Goal: Task Accomplishment & Management: Manage account settings

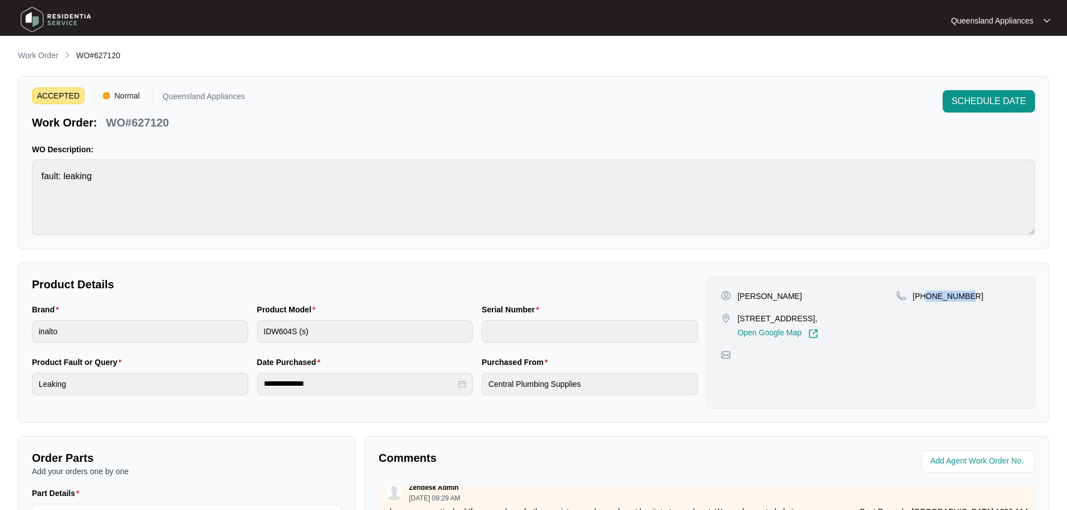
drag, startPoint x: 49, startPoint y: 57, endPoint x: 55, endPoint y: 58, distance: 5.6
click at [49, 57] on p "Work Order" at bounding box center [38, 55] width 40 height 11
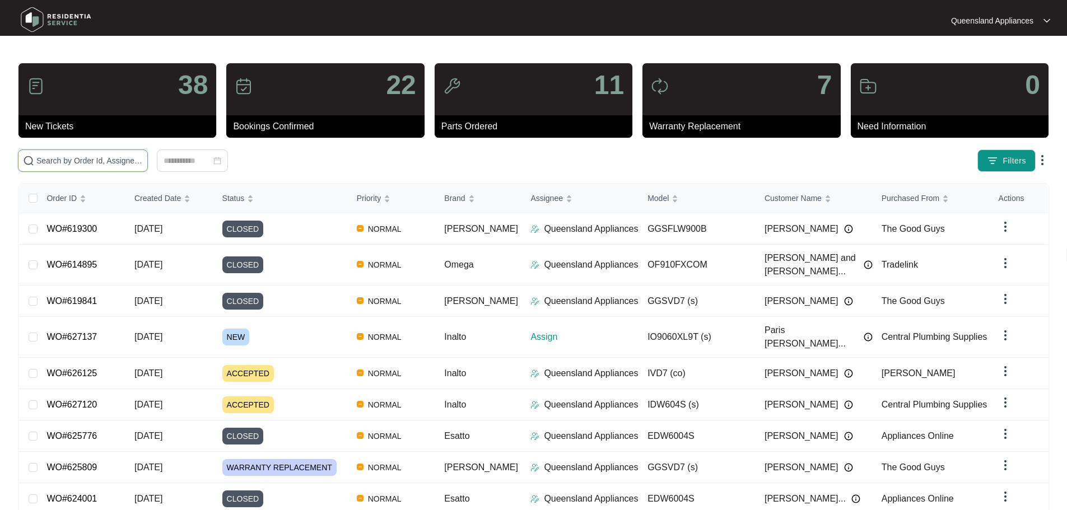
click at [143, 156] on input "text" at bounding box center [89, 161] width 106 height 12
paste input "627137"
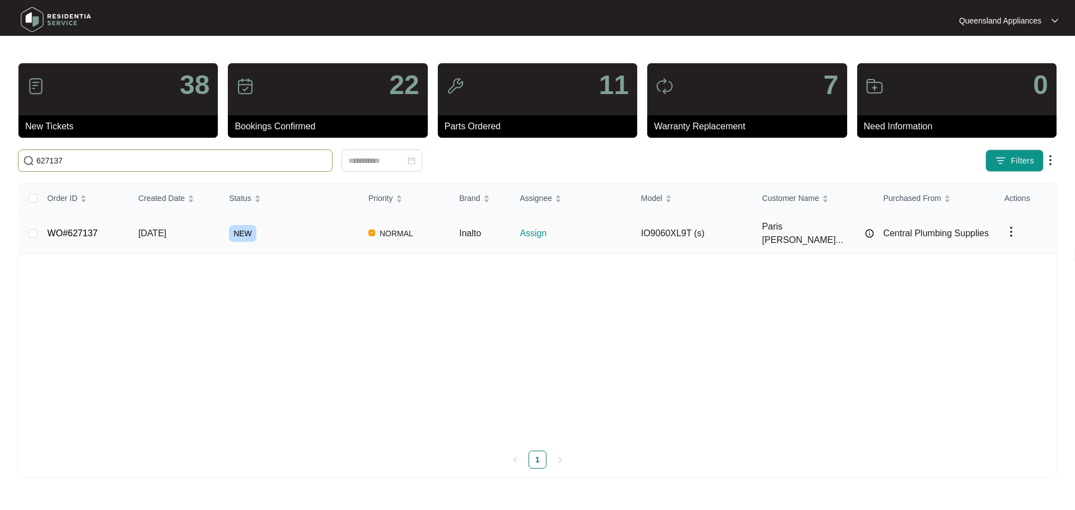
type input "627137"
click at [276, 230] on div "NEW" at bounding box center [294, 233] width 130 height 17
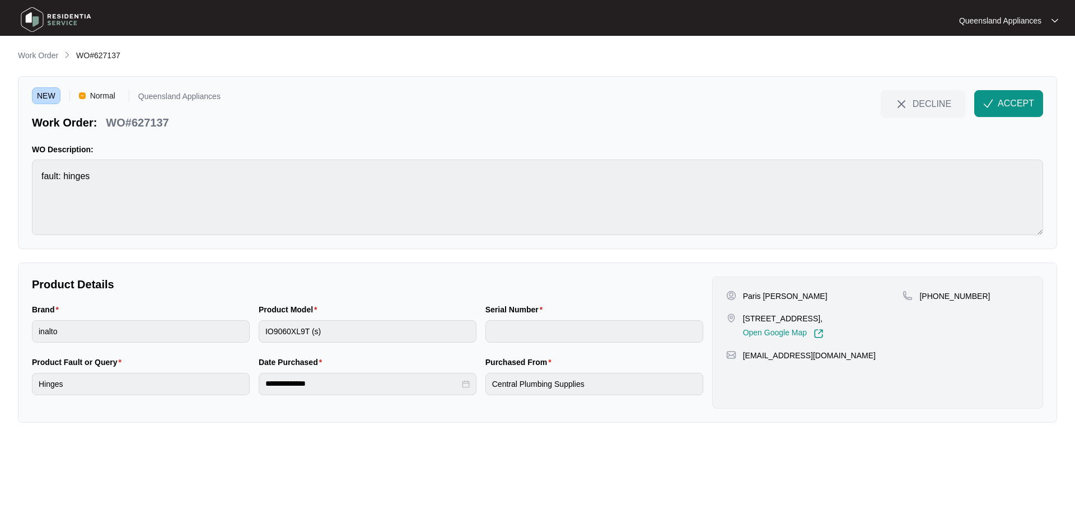
drag, startPoint x: 998, startPoint y: 102, endPoint x: 984, endPoint y: 141, distance: 41.4
click at [998, 105] on span "ACCEPT" at bounding box center [1016, 103] width 36 height 13
drag, startPoint x: 737, startPoint y: 316, endPoint x: 774, endPoint y: 317, distance: 36.4
click at [774, 317] on p "[STREET_ADDRESS]," at bounding box center [783, 318] width 81 height 11
drag, startPoint x: 776, startPoint y: 319, endPoint x: 741, endPoint y: 319, distance: 34.2
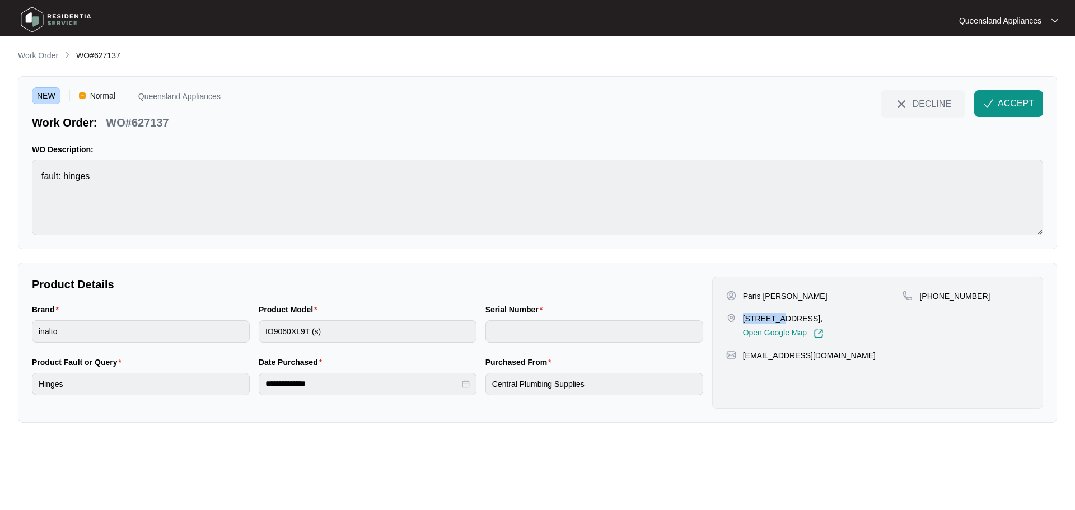
click at [741, 319] on div "[STREET_ADDRESS], Open Google Map" at bounding box center [814, 326] width 177 height 26
copy p "2 Retreat"
click at [946, 357] on div "[EMAIL_ADDRESS][DOMAIN_NAME]" at bounding box center [877, 355] width 303 height 11
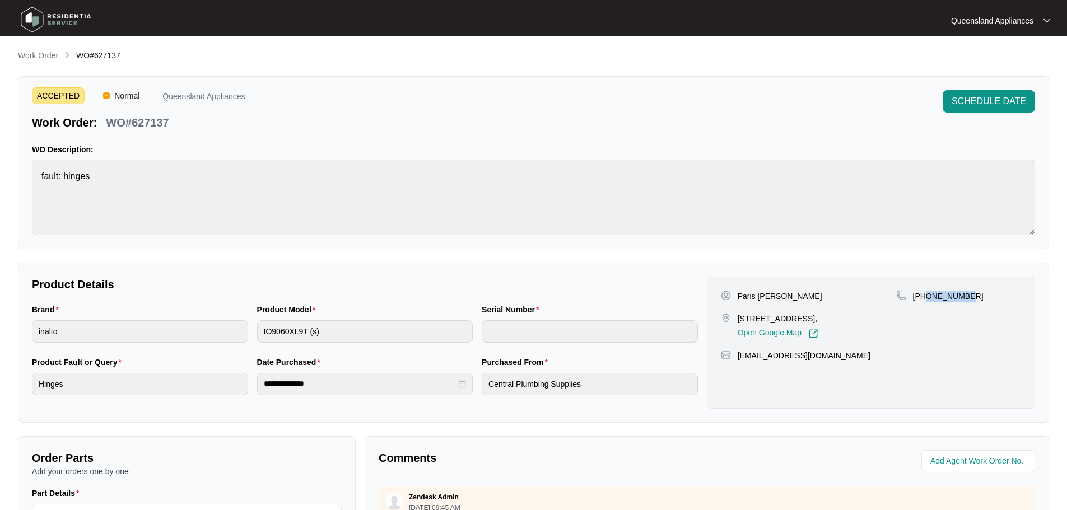
drag, startPoint x: 924, startPoint y: 295, endPoint x: 1032, endPoint y: 311, distance: 109.2
click at [993, 296] on div "[PHONE_NUMBER]" at bounding box center [958, 296] width 125 height 11
copy p "407811550"
click at [894, 368] on div "Paris [PERSON_NAME] [STREET_ADDRESS], Open Google Map [PHONE_NUMBER] [EMAIL_ADD…" at bounding box center [871, 343] width 328 height 132
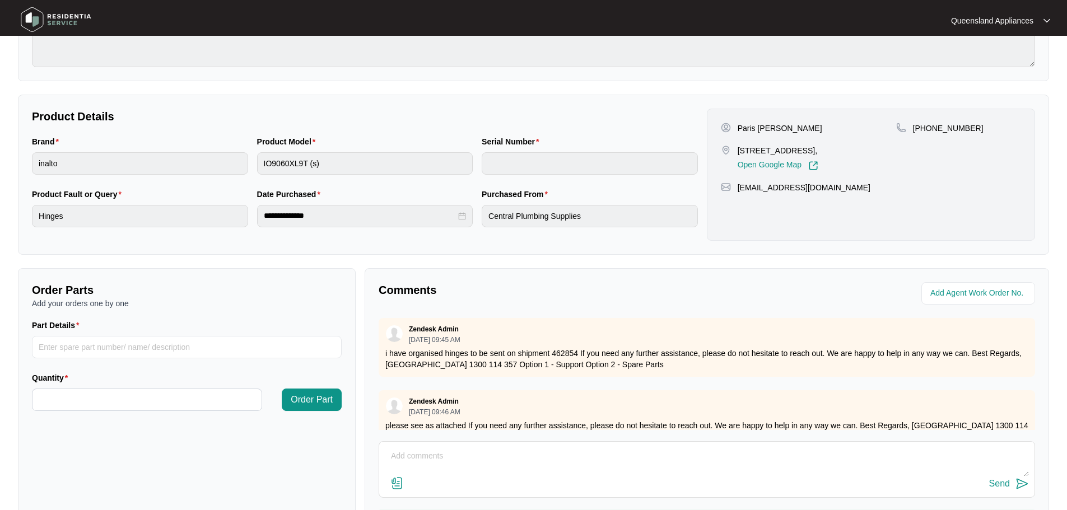
click at [557, 350] on p "i have organised hinges to be sent on shipment 462854 If you need any further a…" at bounding box center [706, 359] width 643 height 22
copy p "462854"
